Goal: Transaction & Acquisition: Purchase product/service

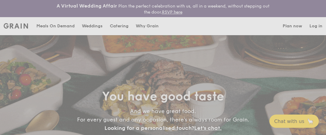
select select
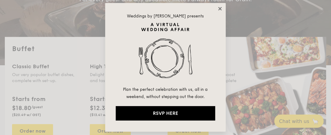
click at [218, 8] on icon at bounding box center [219, 8] width 5 height 5
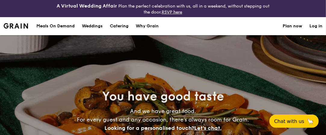
click at [124, 25] on h1 "Catering" at bounding box center [119, 26] width 19 height 18
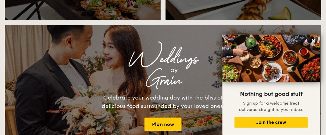
scroll to position [633, 0]
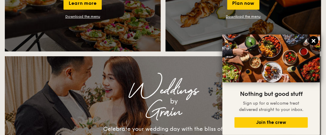
click at [313, 42] on icon at bounding box center [314, 41] width 4 height 4
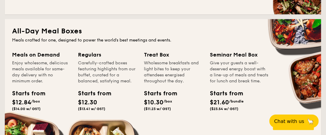
scroll to position [151, 0]
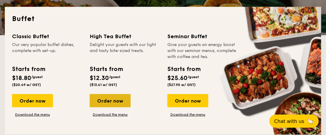
click at [114, 102] on div "Order now" at bounding box center [110, 100] width 41 height 13
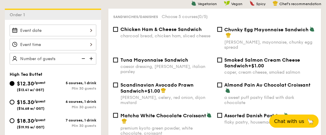
scroll to position [181, 0]
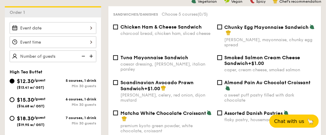
click at [92, 26] on div at bounding box center [53, 28] width 87 height 12
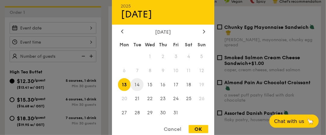
click at [138, 84] on span "14" at bounding box center [137, 84] width 13 height 13
click at [199, 131] on div "OK" at bounding box center [199, 129] width 20 height 8
type input "[DATE]"
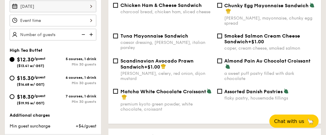
scroll to position [211, 0]
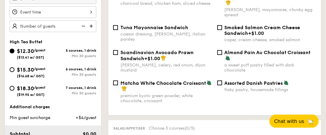
click at [7, 86] on div "$18.30 /guest ($19.95 w/ GST) 7 courses, 1 drink Min 30 guests" at bounding box center [53, 92] width 92 height 16
drag, startPoint x: 10, startPoint y: 87, endPoint x: 133, endPoint y: 80, distance: 123.2
click at [10, 87] on input "$18.30 /guest ($19.95 w/ GST) 7 courses, 1 drink Min 30 guests" at bounding box center [12, 88] width 5 height 5
radio input "true"
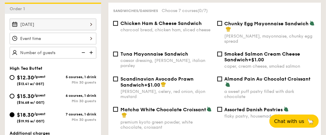
scroll to position [181, 0]
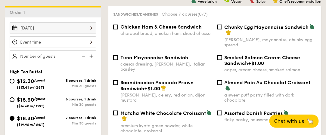
click at [56, 43] on div at bounding box center [53, 42] width 87 height 12
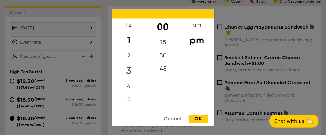
click at [131, 71] on div "3" at bounding box center [129, 70] width 34 height 17
click at [197, 118] on div "OK" at bounding box center [199, 119] width 20 height 8
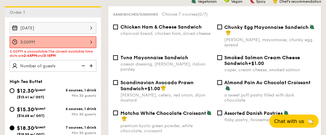
click at [74, 39] on div "3:00PM" at bounding box center [53, 42] width 87 height 12
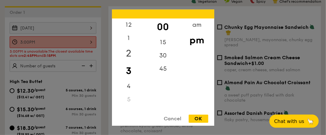
click at [130, 52] on div "2" at bounding box center [129, 53] width 34 height 17
click at [165, 71] on div "45" at bounding box center [163, 70] width 34 height 17
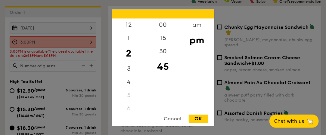
click at [199, 121] on div "OK" at bounding box center [199, 119] width 20 height 8
type input "2:45PM"
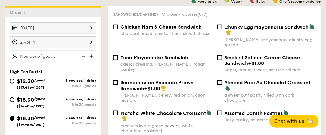
click at [90, 55] on img at bounding box center [91, 56] width 9 height 11
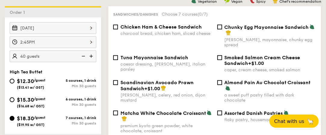
click at [81, 54] on img at bounding box center [82, 56] width 9 height 11
type input "35 guests"
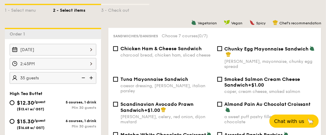
scroll to position [189, 0]
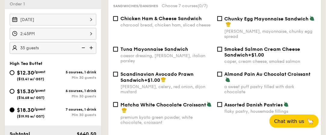
click at [243, 76] on span "Almond Pain Au Chocolat Croissant" at bounding box center [268, 74] width 86 height 6
click at [222, 76] on input "Almond Pain Au Chocolat Croissant a sweet puff pastry filled with dark chocolate" at bounding box center [220, 74] width 5 height 5
checkbox input "true"
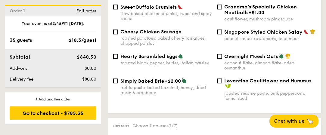
scroll to position [491, 0]
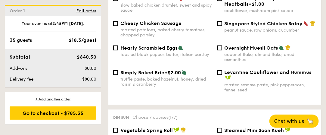
click at [321, 52] on div "Premium sides Choose 7 courses (1/7) Spinach & Mushroom Quiche bite-sized base,…" at bounding box center [214, 29] width 213 height 152
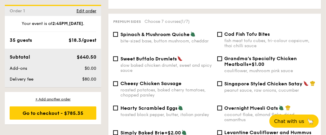
scroll to position [460, 0]
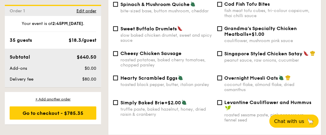
click at [225, 51] on span "Singapore Styled Chicken Satay" at bounding box center [264, 54] width 78 height 6
click at [222, 51] on input "Singapore Styled Chicken Satay peanut sauce, raw onions, cucumber" at bounding box center [220, 53] width 5 height 5
checkbox input "true"
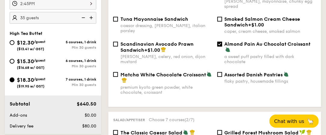
scroll to position [69, 0]
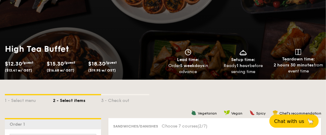
click at [0, 68] on div "High Tea Buffet $12.30 /guest ($13.41 w/ GST) $15.30 /guest ($16.68 w/ GST) $18…" at bounding box center [163, 59] width 326 height 41
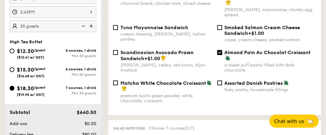
scroll to position [219, 0]
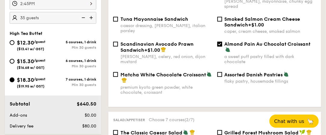
click at [27, 56] on div "$12.30 /guest ($13.41 w/ GST) 5 courses, 1 drink Min 30 guests $15.30 /guest ($…" at bounding box center [53, 67] width 92 height 56
click at [26, 60] on span "$15.30" at bounding box center [25, 61] width 17 height 7
click at [14, 60] on input "$15.30 /guest ($16.68 w/ GST) 6 courses, 1 drink Min 30 guests" at bounding box center [12, 61] width 5 height 5
radio input "true"
checkbox input "false"
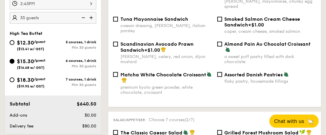
checkbox input "false"
radio input "true"
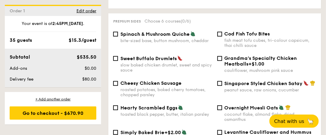
scroll to position [430, 0]
click at [257, 81] on span "Singapore Styled Chicken Satay" at bounding box center [264, 84] width 78 height 6
click at [222, 81] on input "Singapore Styled Chicken Satay peanut sauce, raw onions, cucumber" at bounding box center [220, 83] width 5 height 5
checkbox input "true"
click at [146, 32] on span "Spinach & Mushroom Quiche" at bounding box center [155, 35] width 69 height 6
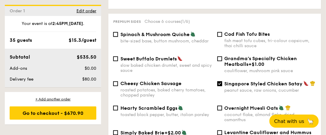
click at [118, 32] on input "Spinach & Mushroom Quiche bite-sized base, button mushroom, cheddar" at bounding box center [115, 34] width 5 height 5
checkbox input "true"
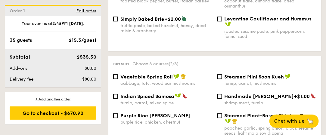
scroll to position [581, 0]
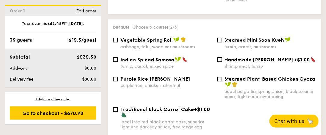
click at [151, 57] on span "Indian Spiced Samosa" at bounding box center [148, 60] width 54 height 6
click at [118, 57] on input "Indian Spiced Samosa turnip, carrot, mixed spice" at bounding box center [115, 59] width 5 height 5
checkbox input "true"
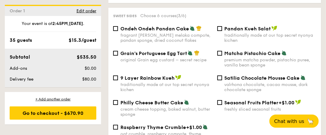
scroll to position [732, 0]
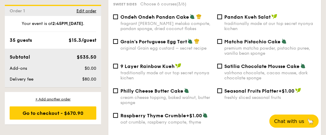
click at [240, 92] on span "Seasonal Fruits Platter" at bounding box center [252, 91] width 54 height 6
click at [222, 92] on input "Seasonal Fruits Platter +$1.00 freshly sliced seasonal fruits" at bounding box center [220, 91] width 5 height 5
checkbox input "true"
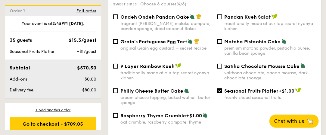
click at [148, 39] on span "Grain's Portuguese Egg Tart" at bounding box center [154, 42] width 67 height 6
click at [118, 39] on input "Grain's Portuguese Egg Tart original Grain egg custard – secret recipe" at bounding box center [115, 41] width 5 height 5
checkbox input "true"
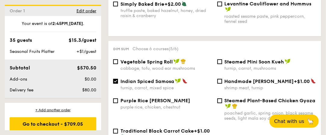
scroll to position [551, 0]
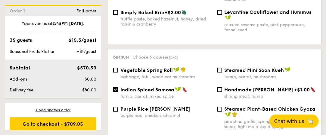
click at [163, 60] on div "Dim sum Choose 6 courses (5/6) Vegetable Spring Roll cabbage, tofu, wood ear mu…" at bounding box center [214, 110] width 213 height 123
click at [163, 67] on span "Vegetable Spring Roll" at bounding box center [147, 70] width 52 height 6
click at [118, 68] on input "Vegetable Spring Roll cabbage, tofu, wood ear mushrooms" at bounding box center [115, 70] width 5 height 5
checkbox input "true"
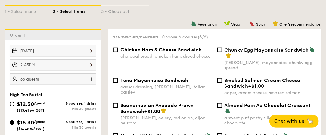
scroll to position [189, 0]
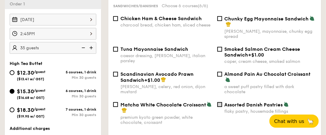
click at [219, 102] on div "Assorted Danish Pastries flaky pastry, housemade fillings" at bounding box center [267, 108] width 104 height 12
click at [220, 103] on input "Assorted Danish Pastries flaky pastry, housemade fillings" at bounding box center [220, 104] width 5 height 5
checkbox input "true"
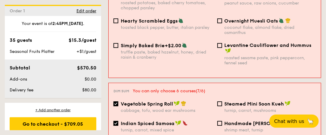
scroll to position [581, 0]
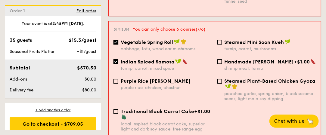
click at [117, 42] on input "Vegetable Spring Roll cabbage, tofu, wood ear mushrooms" at bounding box center [116, 42] width 5 height 5
checkbox input "false"
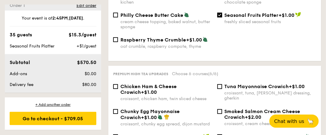
scroll to position [816, 0]
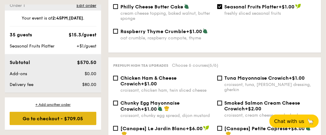
click at [65, 116] on div "Go to checkout - $709.05" at bounding box center [53, 118] width 87 height 13
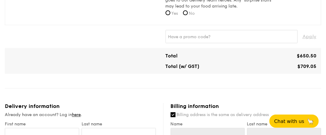
scroll to position [271, 0]
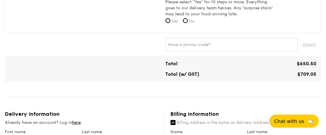
drag, startPoint x: 300, startPoint y: 74, endPoint x: 311, endPoint y: 74, distance: 10.6
click at [311, 74] on span "$709.05" at bounding box center [307, 74] width 19 height 6
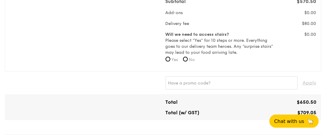
scroll to position [241, 0]
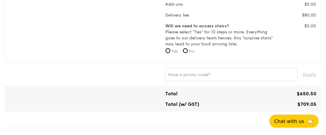
click at [314, 100] on div "Total $650.50 Total (w/ GST) $709.05" at bounding box center [241, 99] width 151 height 16
drag, startPoint x: 304, startPoint y: 103, endPoint x: 296, endPoint y: 104, distance: 8.5
click at [296, 104] on div "$709.05" at bounding box center [280, 105] width 78 height 6
copy span "$709.05"
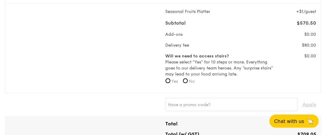
click at [195, 80] on span "No" at bounding box center [192, 81] width 6 height 5
click at [188, 80] on input "No" at bounding box center [185, 81] width 5 height 5
radio input "true"
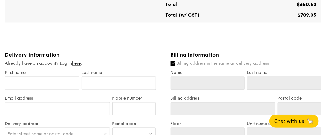
scroll to position [331, 0]
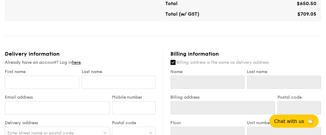
click at [175, 61] on input "Billing address is the same as delivery address" at bounding box center [173, 62] width 5 height 5
checkbox input "false"
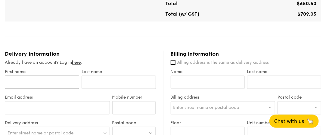
click at [31, 80] on input "First name" at bounding box center [42, 82] width 74 height 13
type input "[PERSON_NAME]"
type input "Tan"
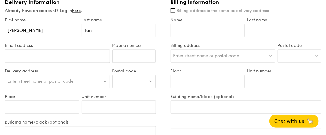
scroll to position [392, 0]
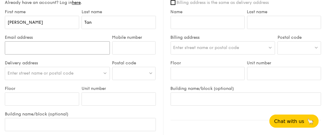
click at [21, 53] on input "Email address" at bounding box center [57, 47] width 105 height 13
type input "[EMAIL_ADDRESS][DOMAIN_NAME]"
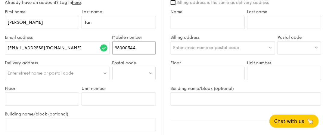
type input "98000344"
click at [45, 71] on span "Enter street name or postal code" at bounding box center [41, 73] width 66 height 5
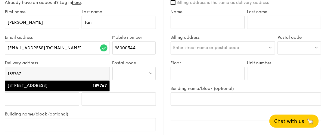
type input "189767"
click at [28, 85] on div "[STREET_ADDRESS]" at bounding box center [45, 86] width 75 height 6
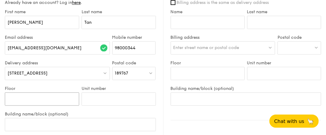
click at [42, 99] on input "Floor" at bounding box center [42, 99] width 74 height 13
type input "09"
click at [108, 103] on input "Unit number" at bounding box center [119, 99] width 74 height 13
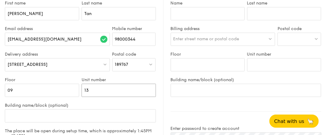
scroll to position [422, 0]
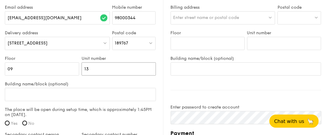
type input "13"
click at [42, 88] on input "Building name/block (optional)" at bounding box center [80, 94] width 151 height 13
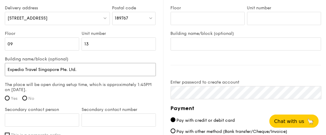
scroll to position [482, 0]
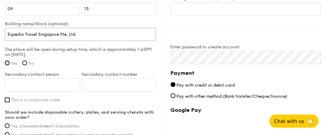
type input "Expedia Travel Singapore Pte. Ltd."
click at [7, 62] on input "Yes" at bounding box center [7, 63] width 5 height 5
radio input "true"
click at [53, 81] on input "Secondary contact person" at bounding box center [42, 84] width 74 height 13
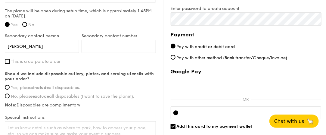
scroll to position [512, 0]
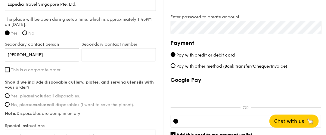
type input "[PERSON_NAME]"
drag, startPoint x: 30, startPoint y: 70, endPoint x: 40, endPoint y: 69, distance: 10.3
click at [30, 70] on span "This is a corporate order" at bounding box center [36, 69] width 50 height 5
click at [10, 70] on input "This is a corporate order" at bounding box center [7, 69] width 5 height 5
checkbox input "true"
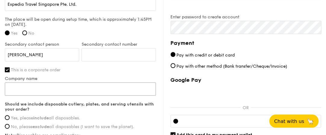
click at [55, 87] on input "Company name" at bounding box center [80, 89] width 151 height 13
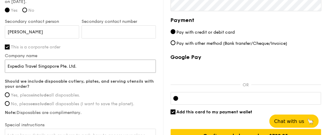
scroll to position [542, 0]
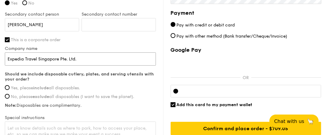
type input "Expedia Travel Singapore Pte. Ltd."
click at [36, 91] on div "Should we include disposable cutlery, plates, and serving utensils with your or…" at bounding box center [80, 90] width 151 height 36
click at [28, 87] on span "Yes, please include all disposables." at bounding box center [45, 88] width 69 height 5
click at [10, 87] on input "Yes, please include all disposables." at bounding box center [7, 87] width 5 height 5
radio input "true"
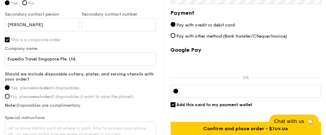
scroll to position [482, 0]
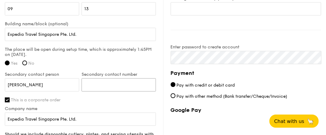
click at [104, 89] on input "Secondary contact number" at bounding box center [119, 84] width 74 height 13
type input "86069652"
click at [93, 102] on label "This is a corporate order" at bounding box center [80, 100] width 151 height 5
click at [10, 102] on input "This is a corporate order" at bounding box center [7, 100] width 5 height 5
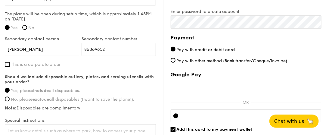
scroll to position [542, 0]
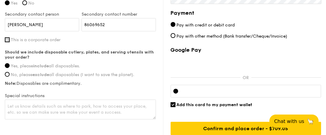
click at [8, 40] on input "This is a corporate order" at bounding box center [7, 39] width 5 height 5
checkbox input "true"
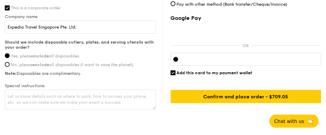
scroll to position [598, 0]
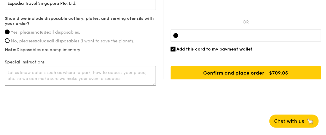
click at [56, 76] on textarea at bounding box center [80, 76] width 151 height 20
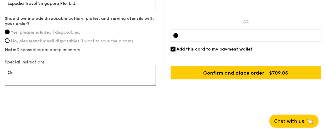
type textarea "O"
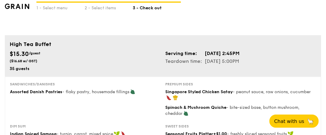
scroll to position [0, 0]
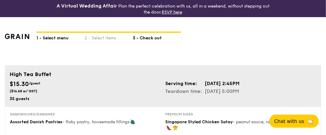
click at [49, 37] on div "1 - Select menu" at bounding box center [60, 37] width 48 height 8
select select
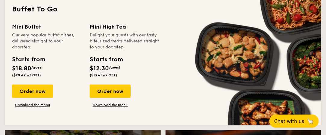
scroll to position [452, 0]
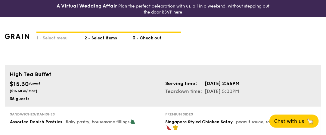
click at [102, 37] on div "2 - Select items" at bounding box center [109, 37] width 48 height 8
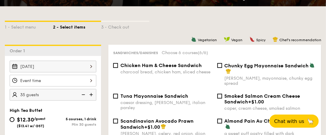
scroll to position [151, 0]
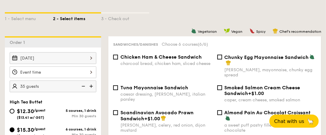
click at [59, 74] on div at bounding box center [53, 73] width 87 height 12
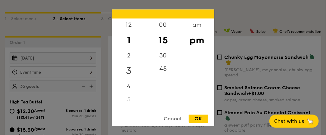
click at [131, 72] on div "3" at bounding box center [129, 70] width 34 height 17
click at [198, 119] on div "OK" at bounding box center [199, 119] width 20 height 8
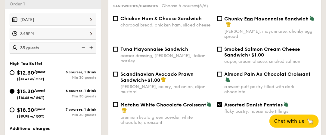
scroll to position [181, 0]
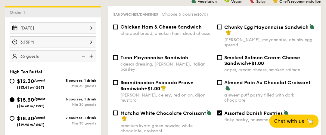
click at [74, 41] on div "3:15PM" at bounding box center [53, 42] width 87 height 12
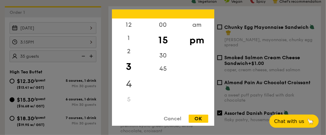
click at [130, 84] on div "4" at bounding box center [129, 84] width 34 height 17
click at [128, 95] on div "5" at bounding box center [129, 95] width 34 height 13
click at [160, 71] on div "45" at bounding box center [163, 68] width 34 height 13
click at [162, 67] on div "45" at bounding box center [163, 68] width 34 height 13
click at [162, 56] on div "30" at bounding box center [163, 57] width 34 height 17
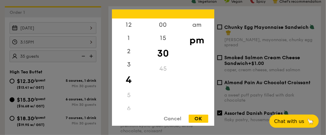
click at [195, 118] on div "OK" at bounding box center [199, 119] width 20 height 8
type input "4:30PM"
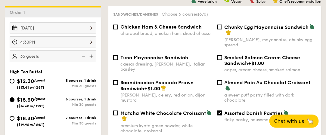
click at [56, 42] on div "4:30PM" at bounding box center [53, 42] width 87 height 12
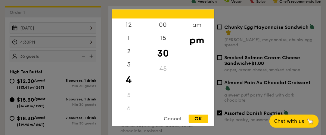
click at [129, 96] on div "5" at bounding box center [129, 95] width 34 height 13
click at [168, 74] on div "45" at bounding box center [163, 68] width 34 height 13
click at [165, 69] on div "45" at bounding box center [163, 68] width 34 height 13
drag, startPoint x: 165, startPoint y: 69, endPoint x: 170, endPoint y: 71, distance: 5.3
click at [167, 69] on div "45" at bounding box center [163, 68] width 34 height 13
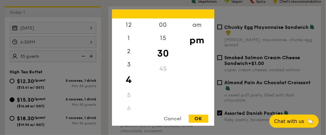
click at [127, 93] on div "5" at bounding box center [129, 95] width 34 height 13
click at [199, 118] on div "OK" at bounding box center [199, 119] width 20 height 8
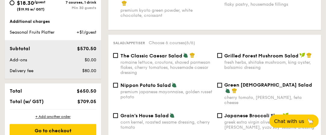
scroll to position [392, 0]
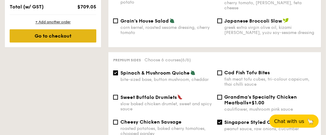
click at [67, 29] on div "Go to checkout" at bounding box center [53, 35] width 87 height 13
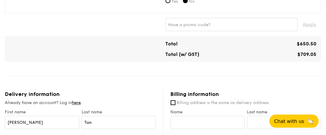
scroll to position [331, 0]
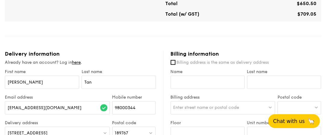
click at [297, 119] on span "Chat with us" at bounding box center [290, 121] width 32 height 6
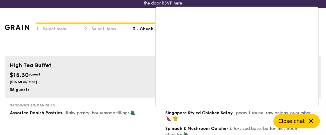
scroll to position [0, 0]
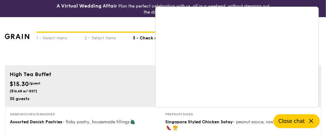
click at [122, 52] on div "1 - Select menu 2 - Select items 3 - Check out" at bounding box center [163, 41] width 317 height 48
click at [94, 39] on div "2 - Select items" at bounding box center [109, 37] width 48 height 8
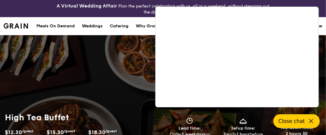
click at [312, 121] on icon at bounding box center [311, 121] width 7 height 7
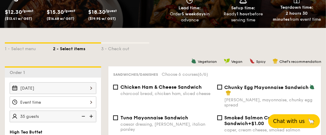
scroll to position [151, 0]
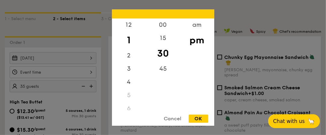
click at [49, 71] on div "12 1 2 3 4 5 6 7 8 9 10 11 00 15 30 45 am pm Cancel OK" at bounding box center [53, 73] width 87 height 12
click at [130, 56] on div "2" at bounding box center [129, 57] width 34 height 17
click at [162, 69] on div "45" at bounding box center [163, 70] width 34 height 17
click at [198, 118] on div "OK" at bounding box center [199, 119] width 20 height 8
type input "2:45PM"
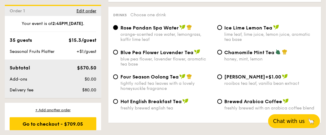
scroll to position [1085, 0]
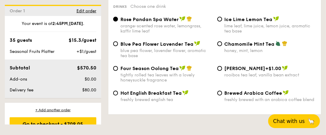
click at [248, 22] on span "Ice Lime Lemon Tea" at bounding box center [249, 20] width 48 height 6
click at [222, 22] on input "Ice Lime Lemon Tea lime leaf, lime juice, lemon juice, aromatic tea base" at bounding box center [220, 19] width 5 height 5
radio input "true"
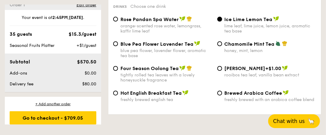
scroll to position [11, 0]
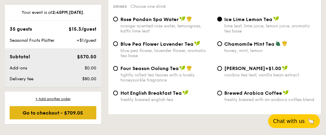
click at [63, 111] on div "Go to checkout - $709.05" at bounding box center [53, 112] width 87 height 13
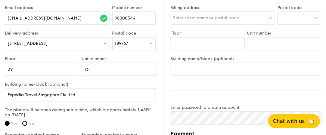
scroll to position [422, 0]
